Goal: Task Accomplishment & Management: Use online tool/utility

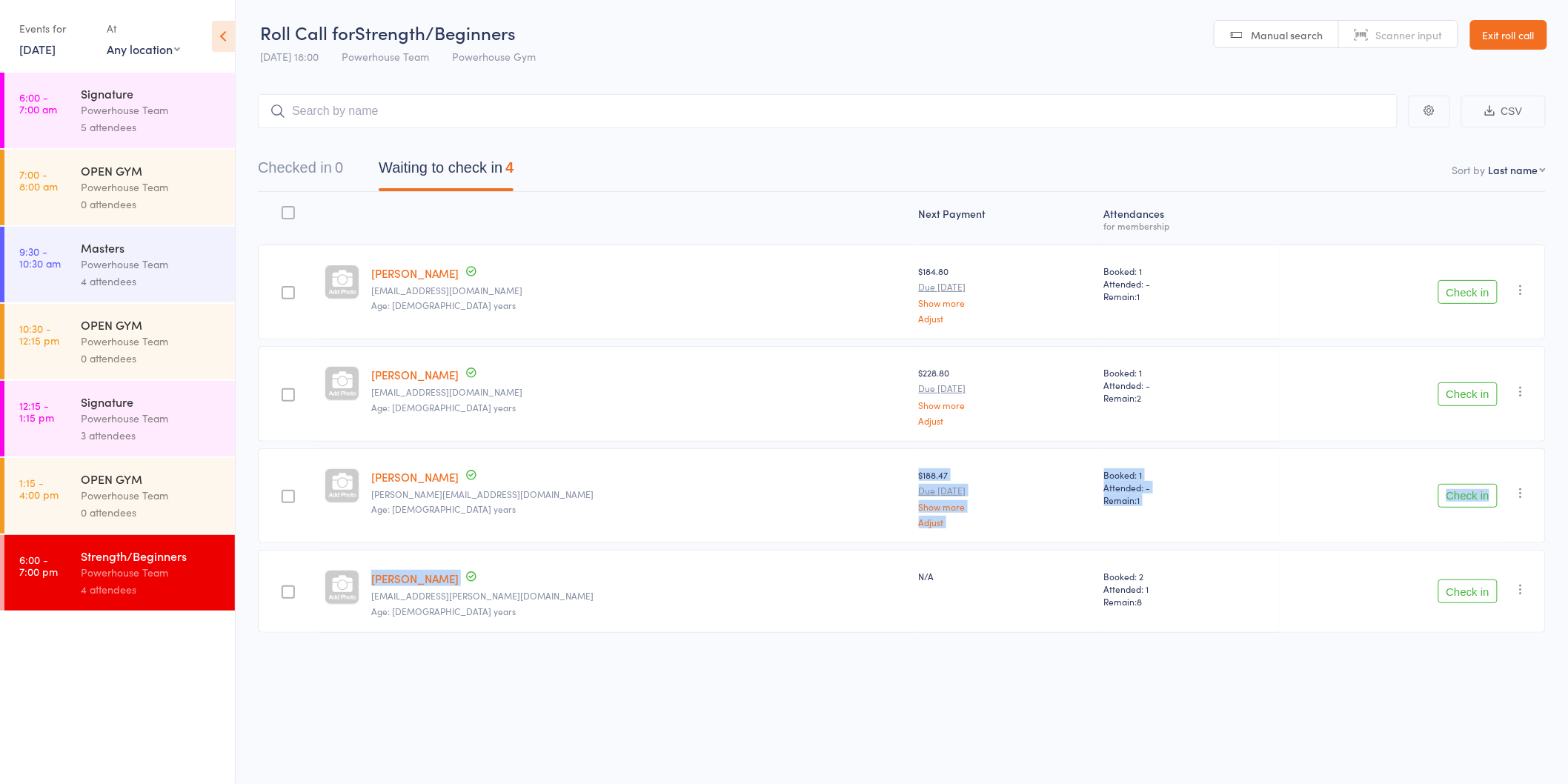
click at [846, 161] on nav "Checked in 0 Waiting to check in 4" at bounding box center [902, 171] width 1324 height 40
click at [1472, 398] on button "Check in" at bounding box center [1468, 394] width 60 height 24
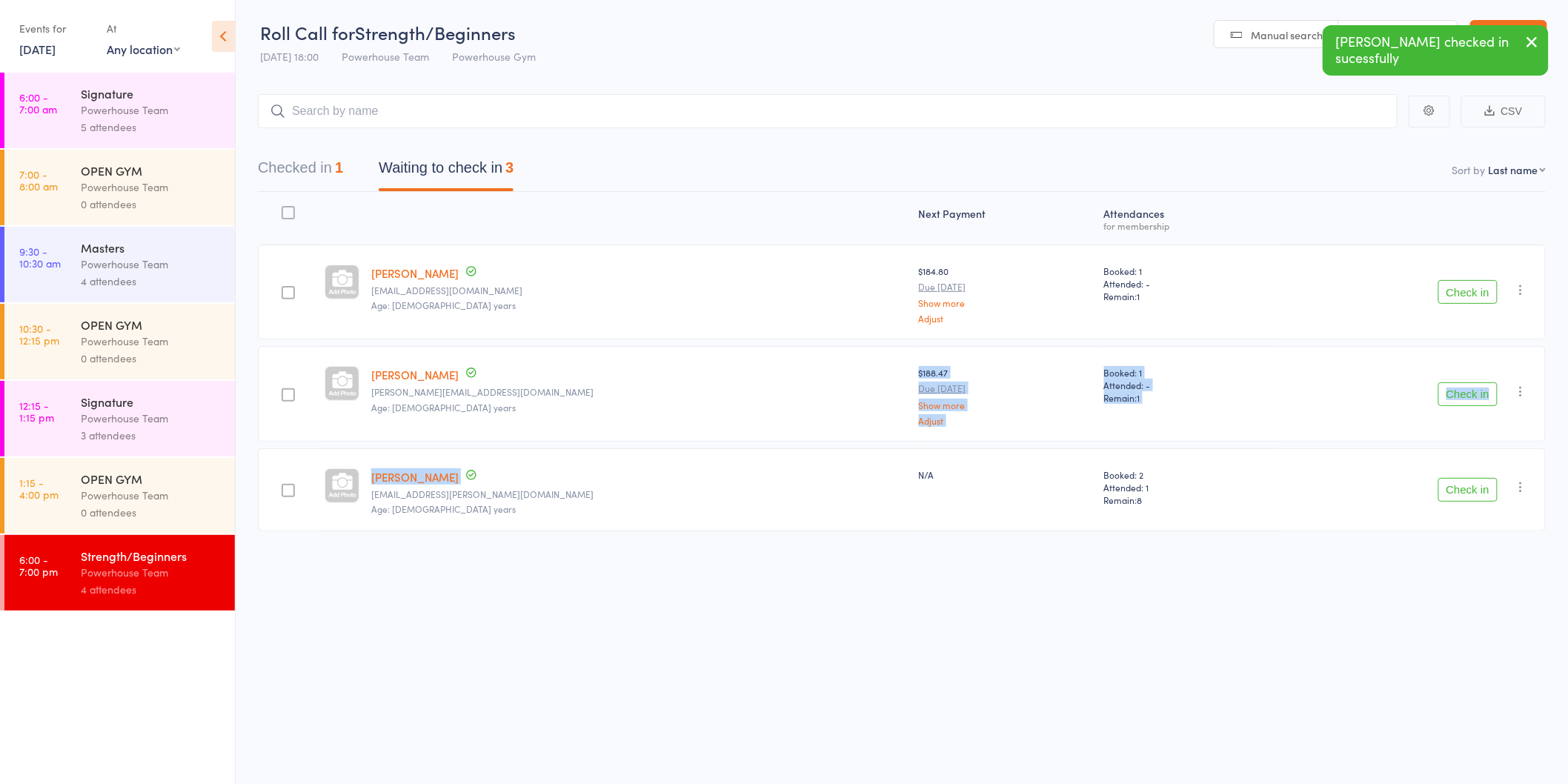
click at [890, 154] on nav "Checked in 1 Waiting to check in 3" at bounding box center [902, 171] width 1324 height 40
click at [928, 206] on div "Next Payment" at bounding box center [1006, 218] width 186 height 40
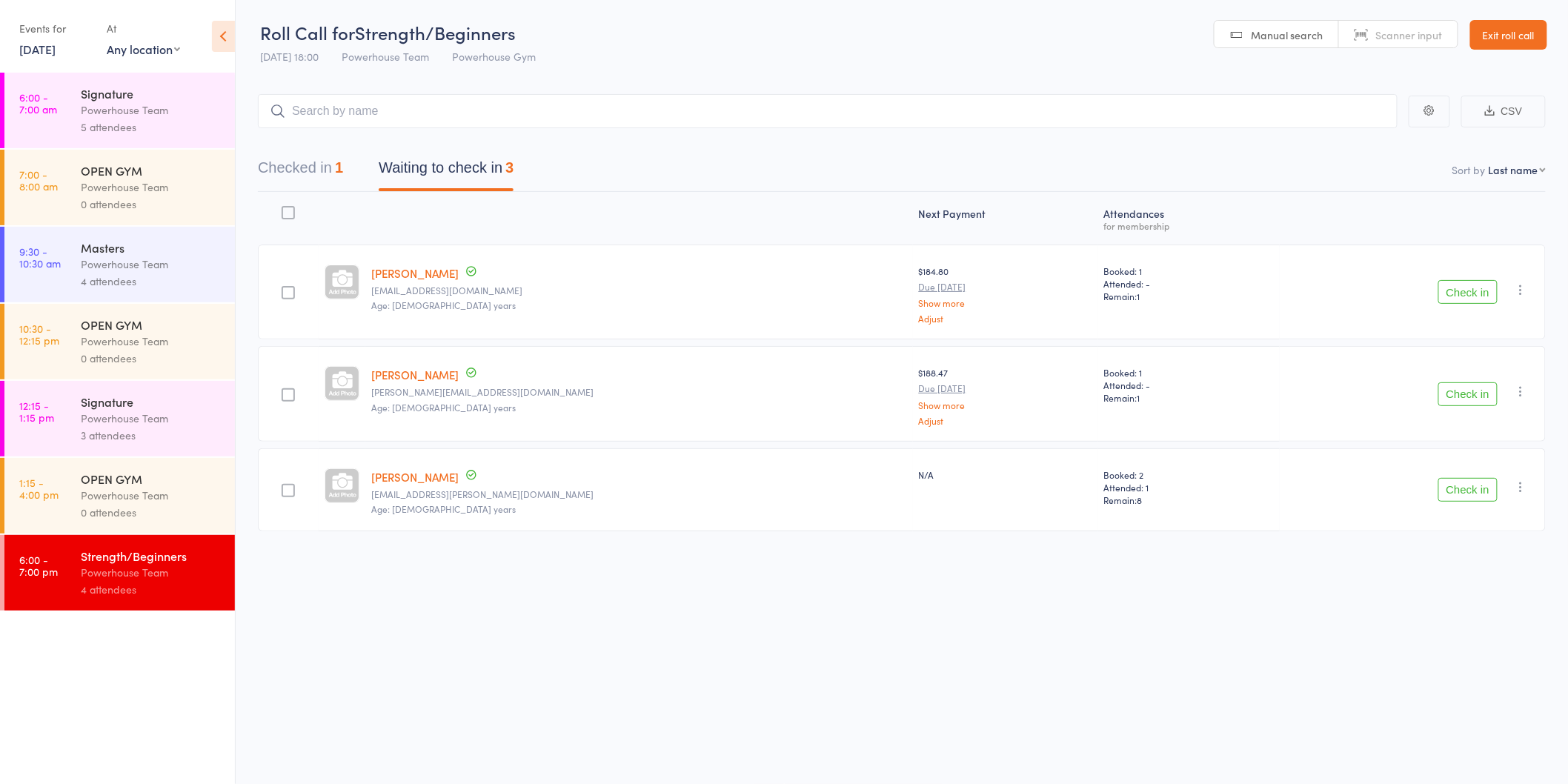
click at [1479, 290] on button "Check in" at bounding box center [1468, 292] width 60 height 24
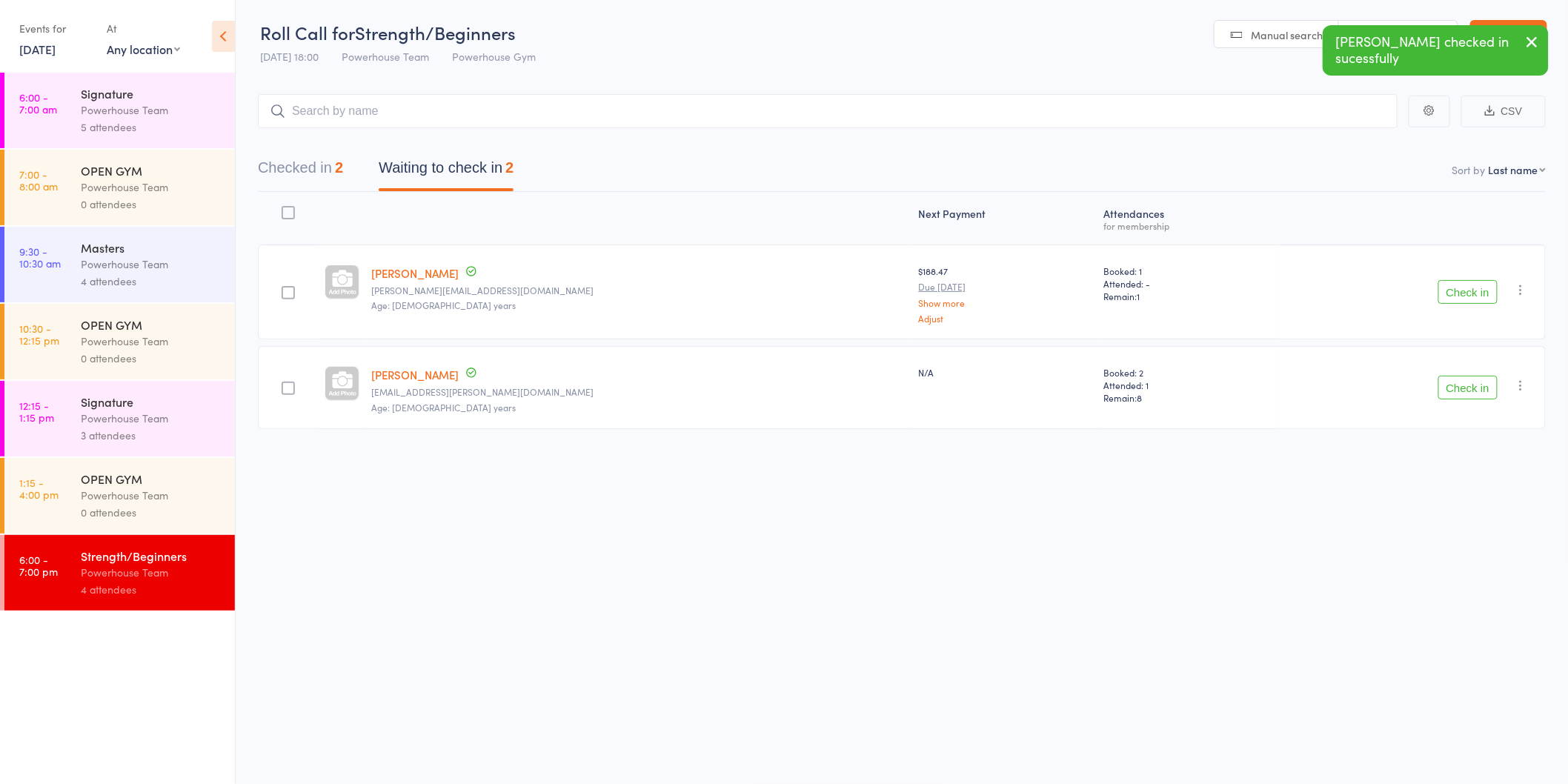
click at [1467, 390] on button "Check in" at bounding box center [1468, 388] width 60 height 24
click at [483, 106] on input "search" at bounding box center [828, 111] width 1140 height 34
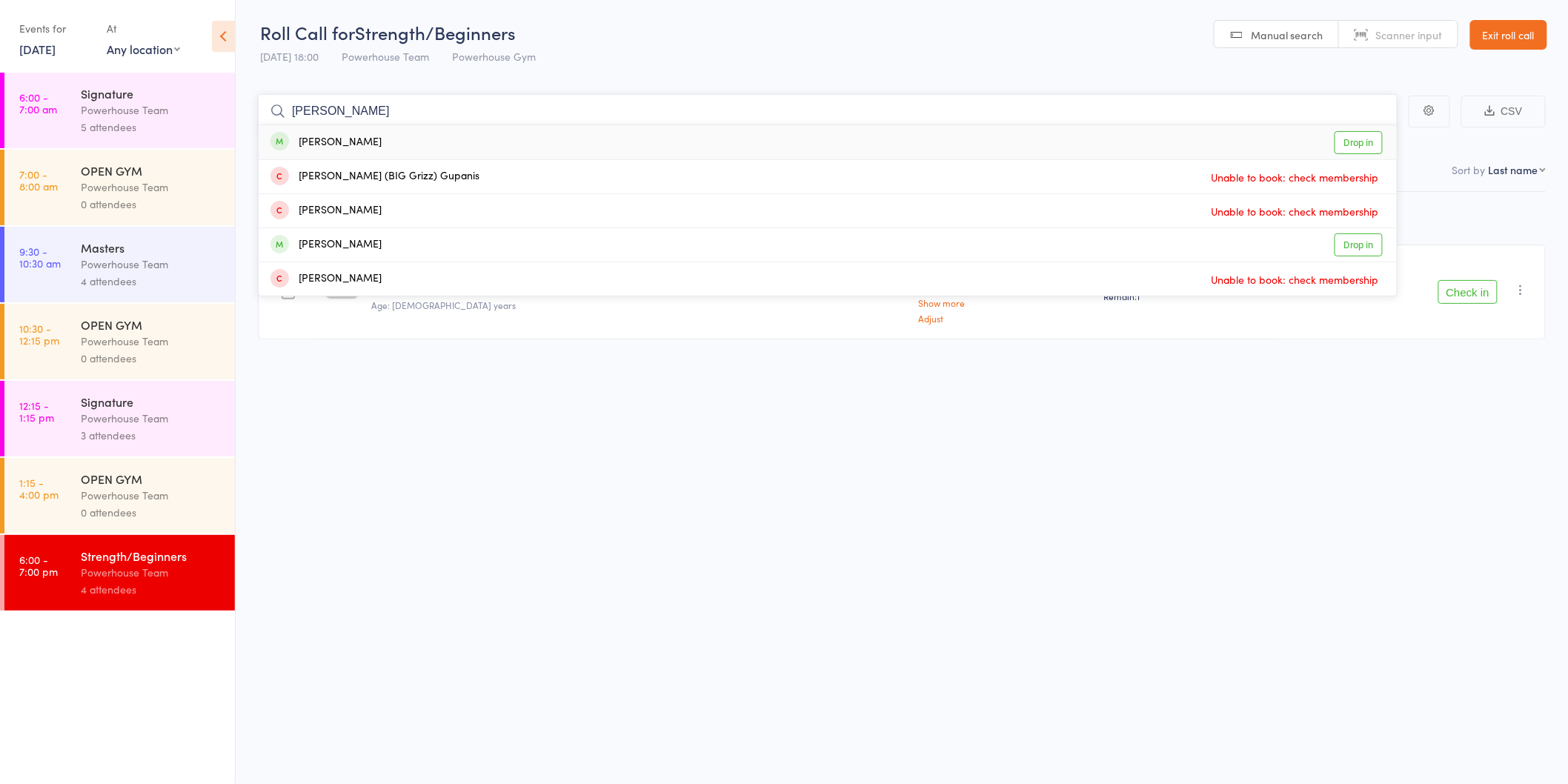
type input "[PERSON_NAME]"
click at [436, 136] on div "[PERSON_NAME] Drop in" at bounding box center [828, 142] width 1139 height 34
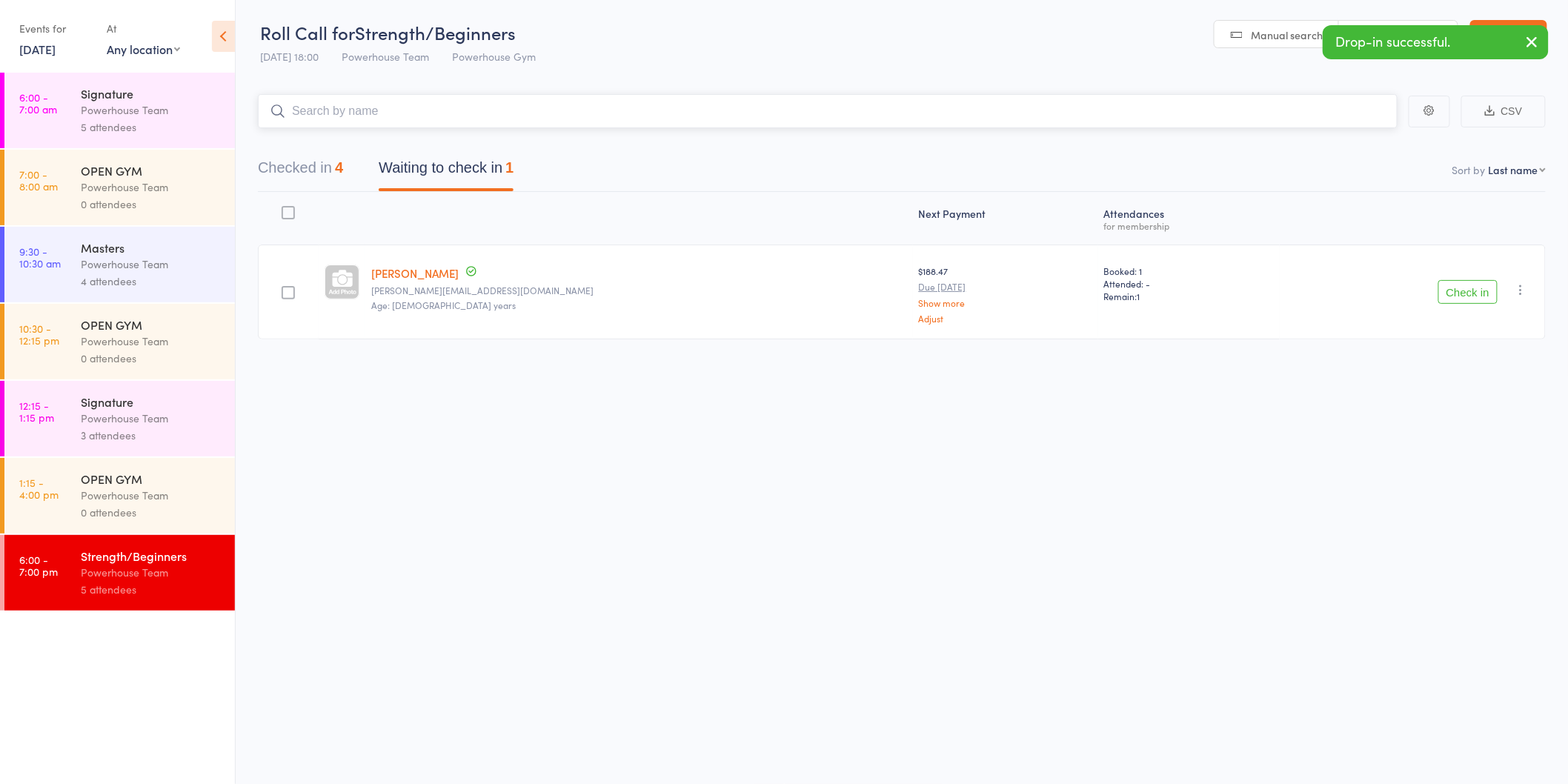
click at [402, 102] on input "search" at bounding box center [828, 111] width 1140 height 34
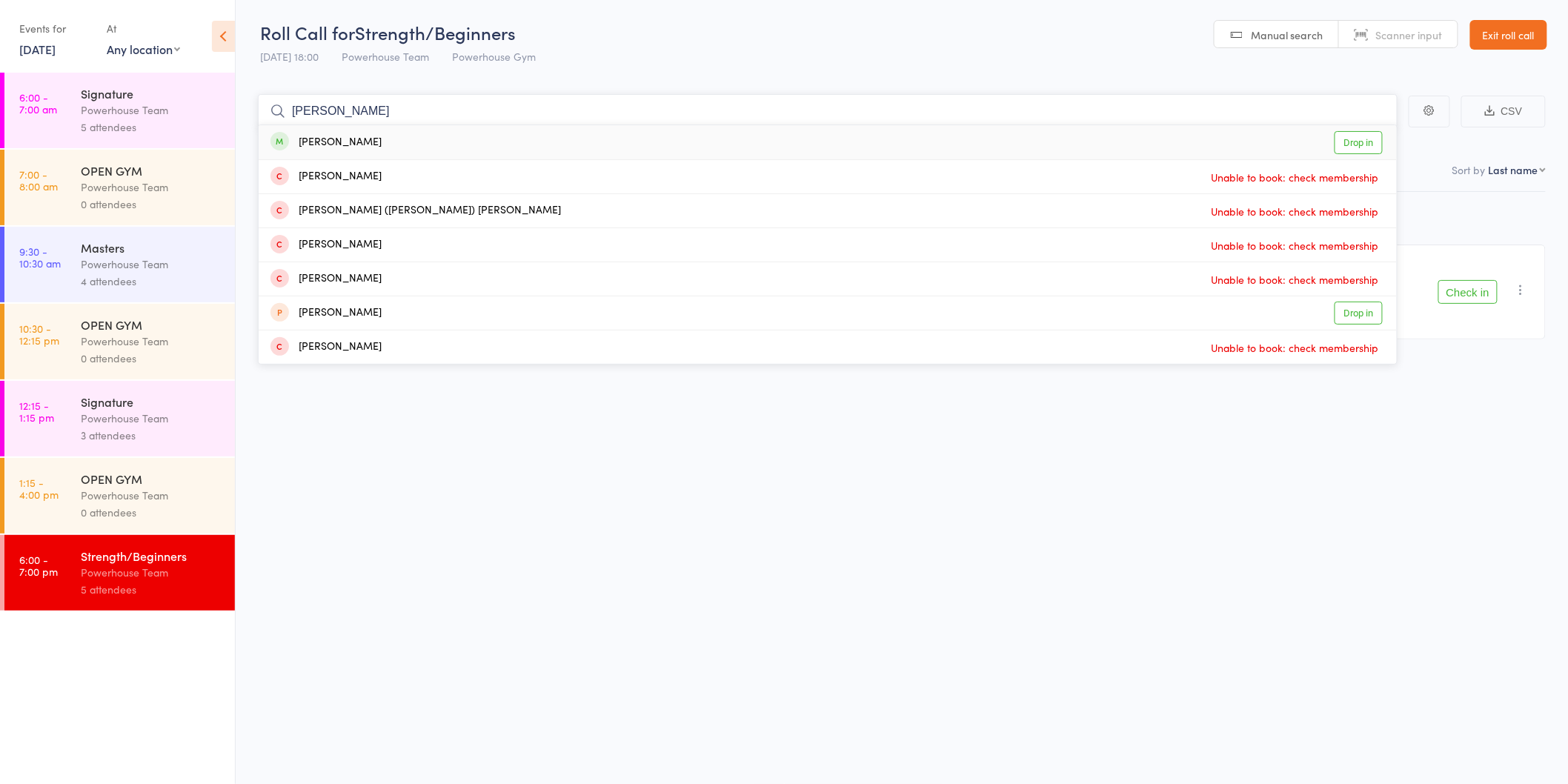
type input "[PERSON_NAME]"
click at [416, 132] on div "[PERSON_NAME] Drop in" at bounding box center [828, 142] width 1139 height 34
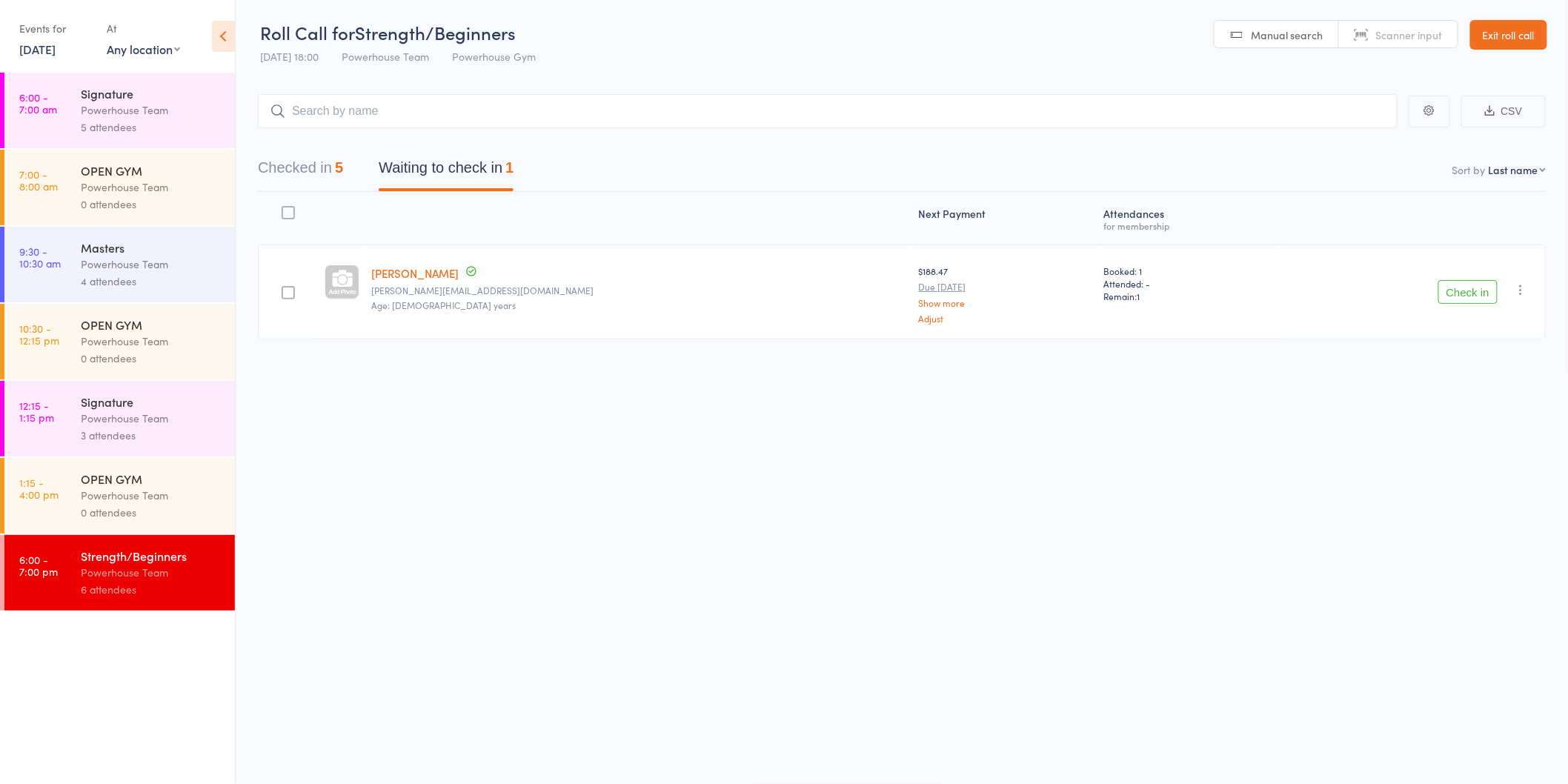
drag, startPoint x: 1451, startPoint y: 293, endPoint x: 1389, endPoint y: 279, distance: 63.6
click at [1451, 292] on button "Check in" at bounding box center [1468, 292] width 60 height 24
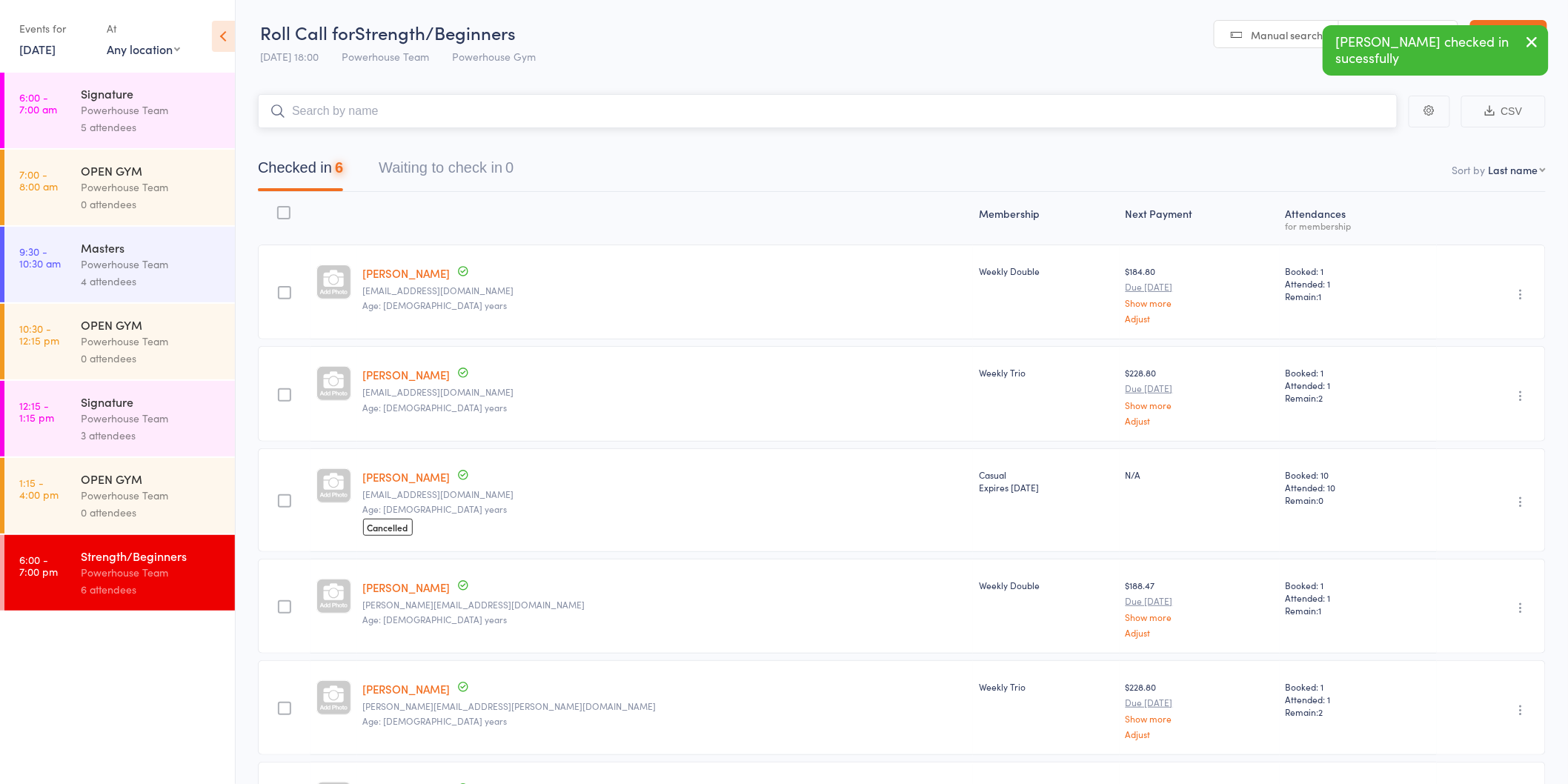
click at [380, 109] on input "search" at bounding box center [828, 111] width 1140 height 34
type input "[PERSON_NAME]"
click at [465, 150] on div "[PERSON_NAME] Drop in" at bounding box center [828, 142] width 1139 height 34
